Goal: Transaction & Acquisition: Purchase product/service

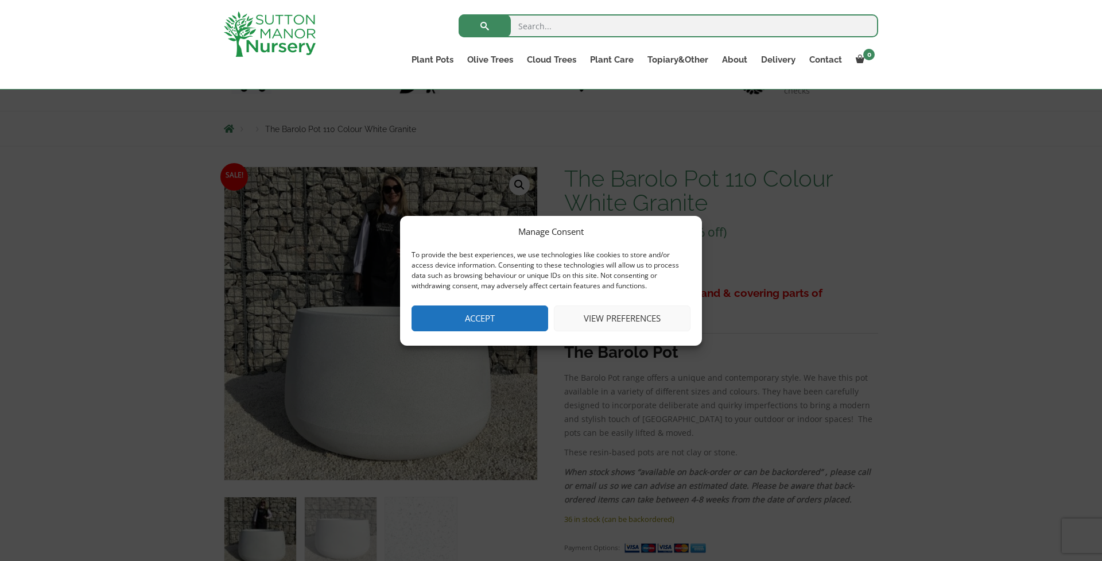
scroll to position [101, 0]
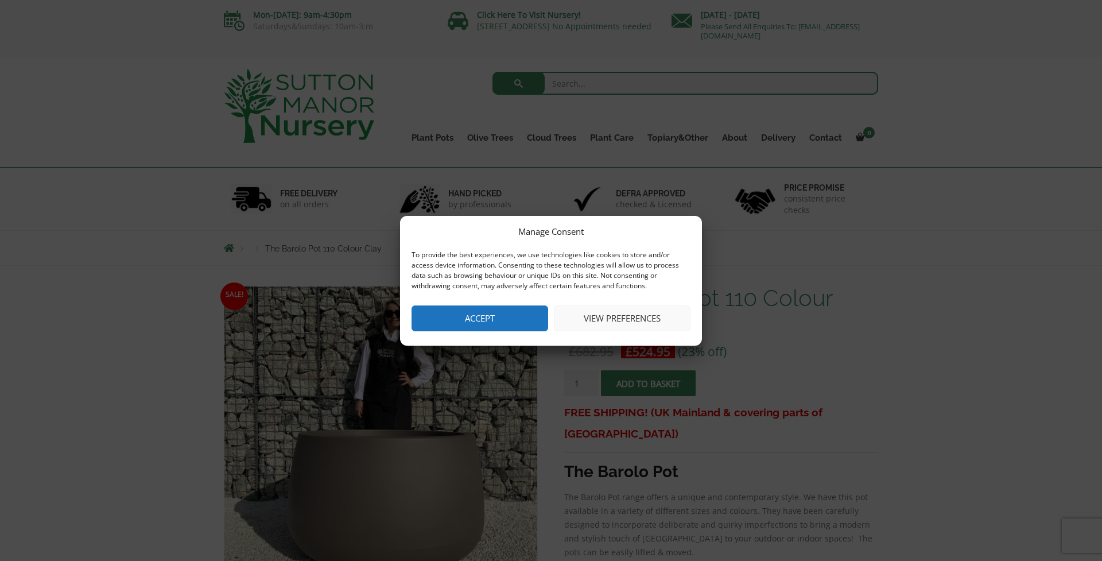
click at [629, 323] on button "View preferences" at bounding box center [622, 318] width 137 height 26
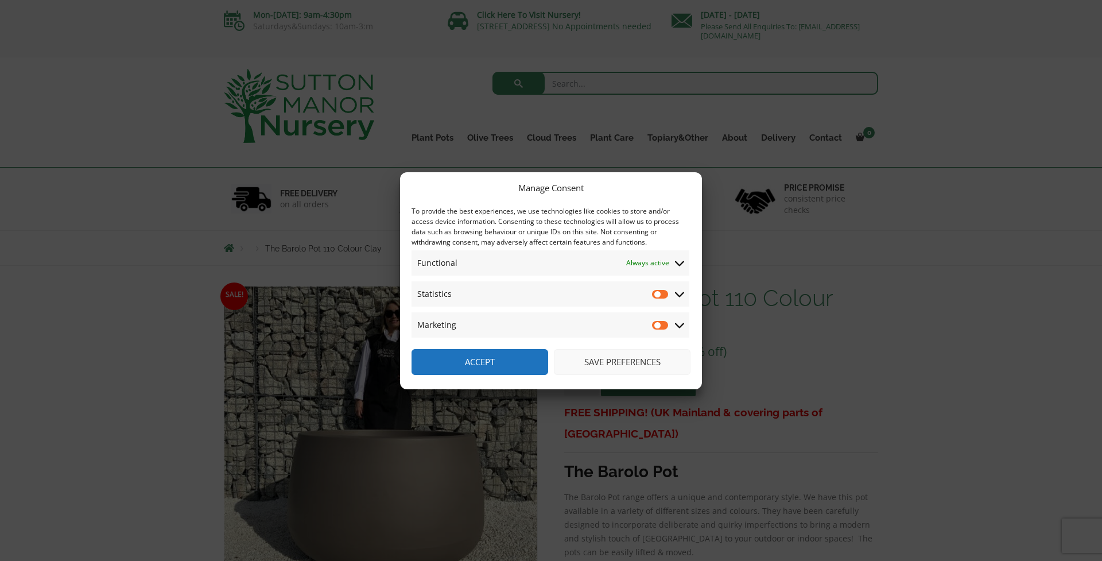
click at [662, 295] on input "Statistics" at bounding box center [660, 293] width 17 height 11
checkbox input "true"
click at [659, 320] on input "Marketing" at bounding box center [660, 324] width 17 height 11
checkbox input "true"
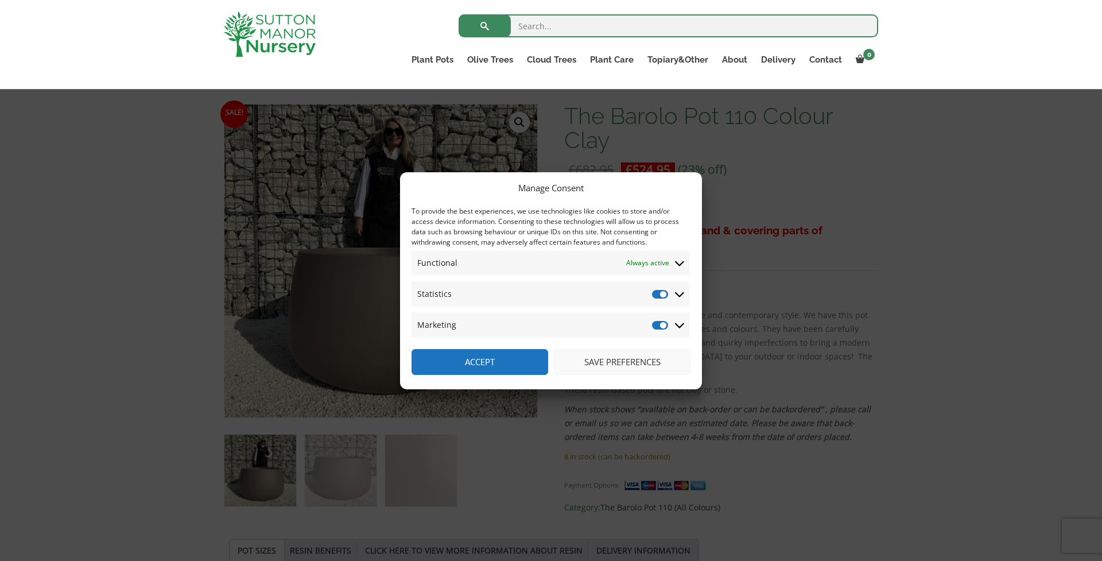
scroll to position [162, 0]
click at [639, 359] on button "Save preferences" at bounding box center [622, 362] width 137 height 26
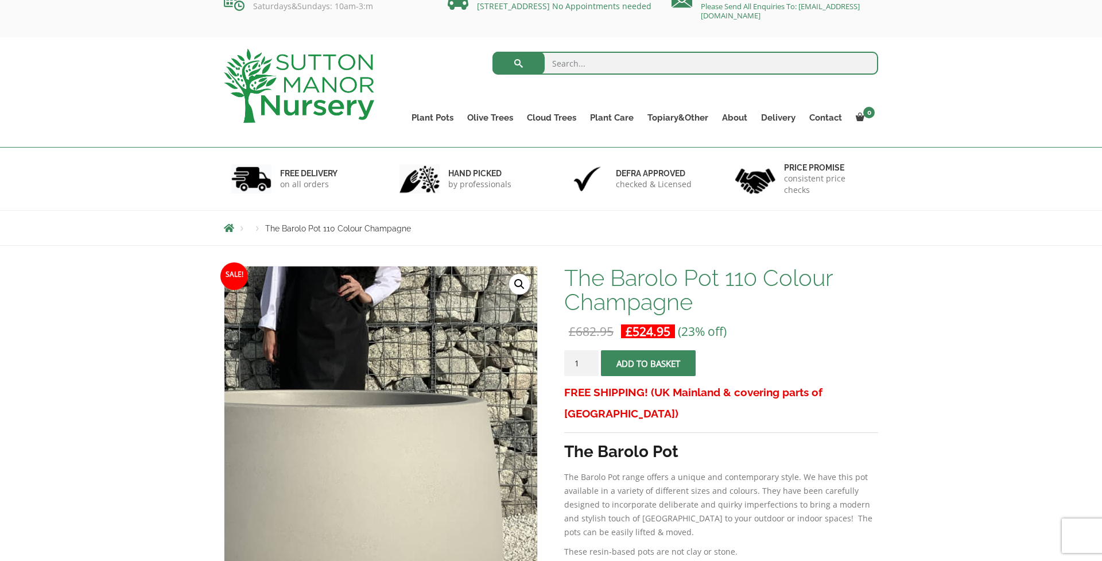
scroll to position [16, 0]
